Goal: Find specific page/section

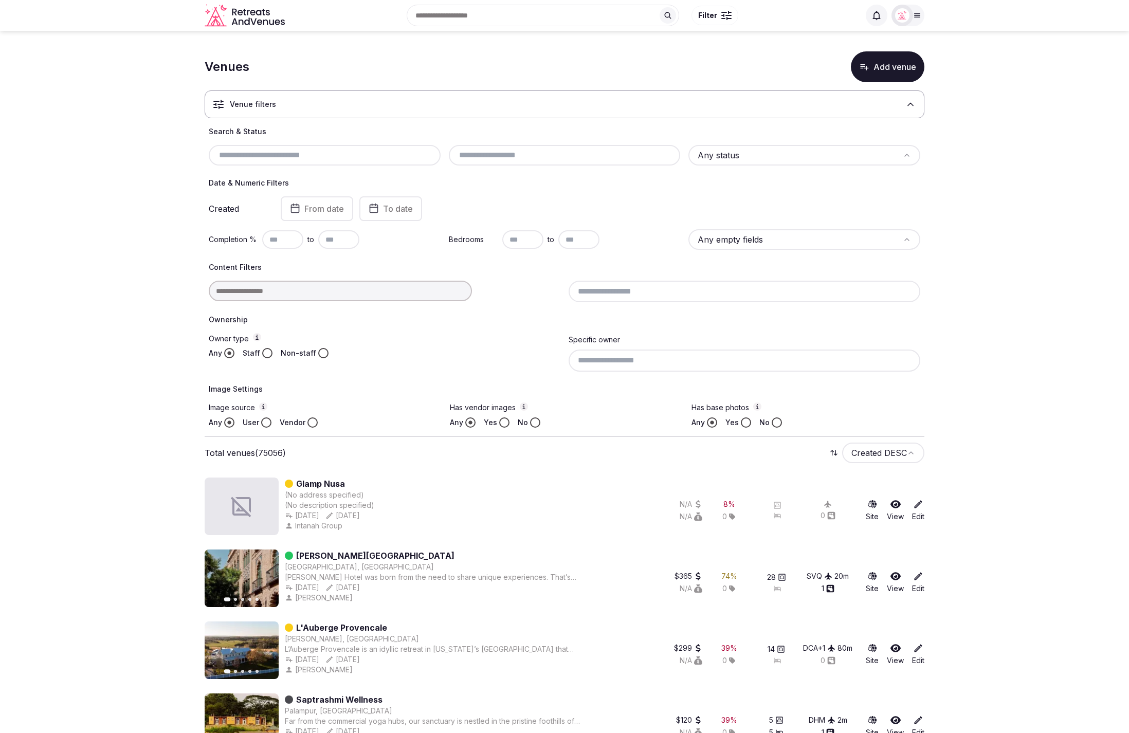
click at [282, 158] on input "text" at bounding box center [325, 155] width 224 height 12
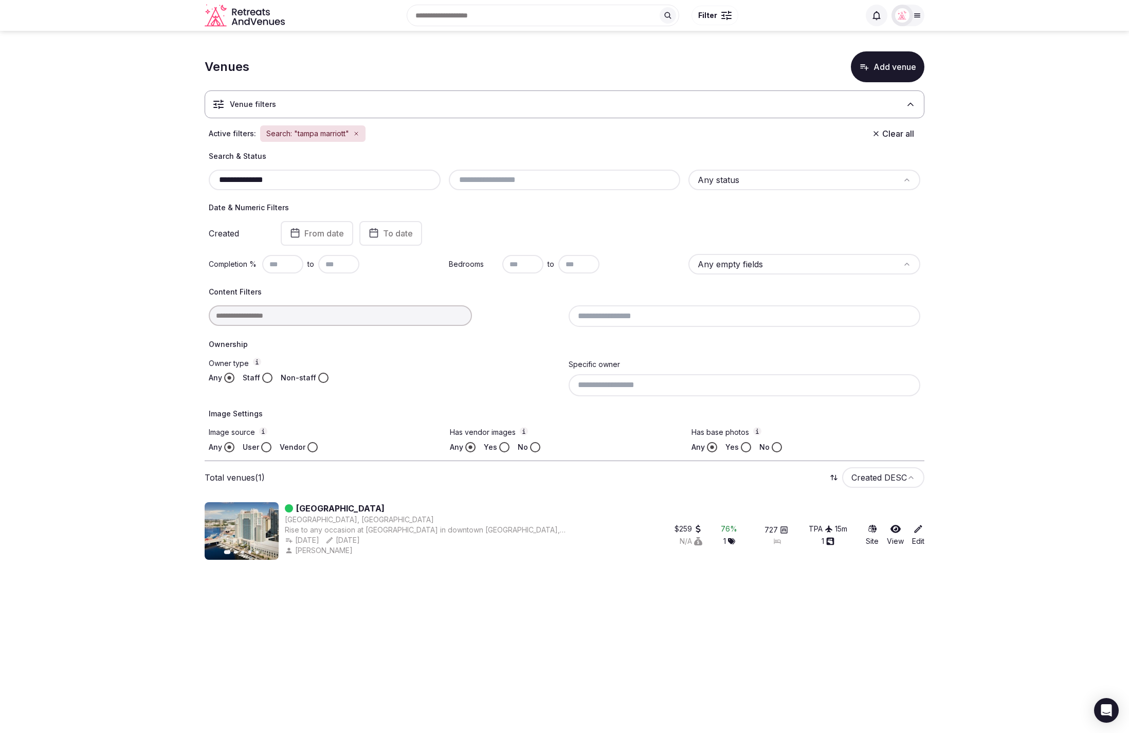
type input "**********"
click at [1015, 153] on section "**********" at bounding box center [564, 304] width 1129 height 546
